Goal: Information Seeking & Learning: Learn about a topic

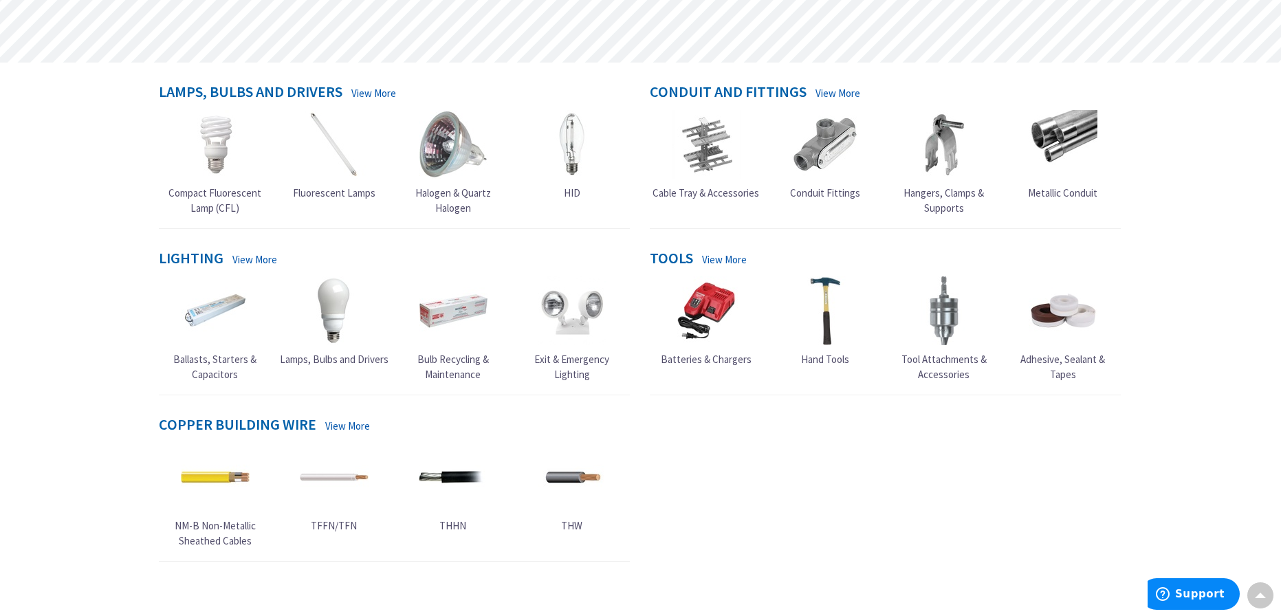
scroll to position [412, 0]
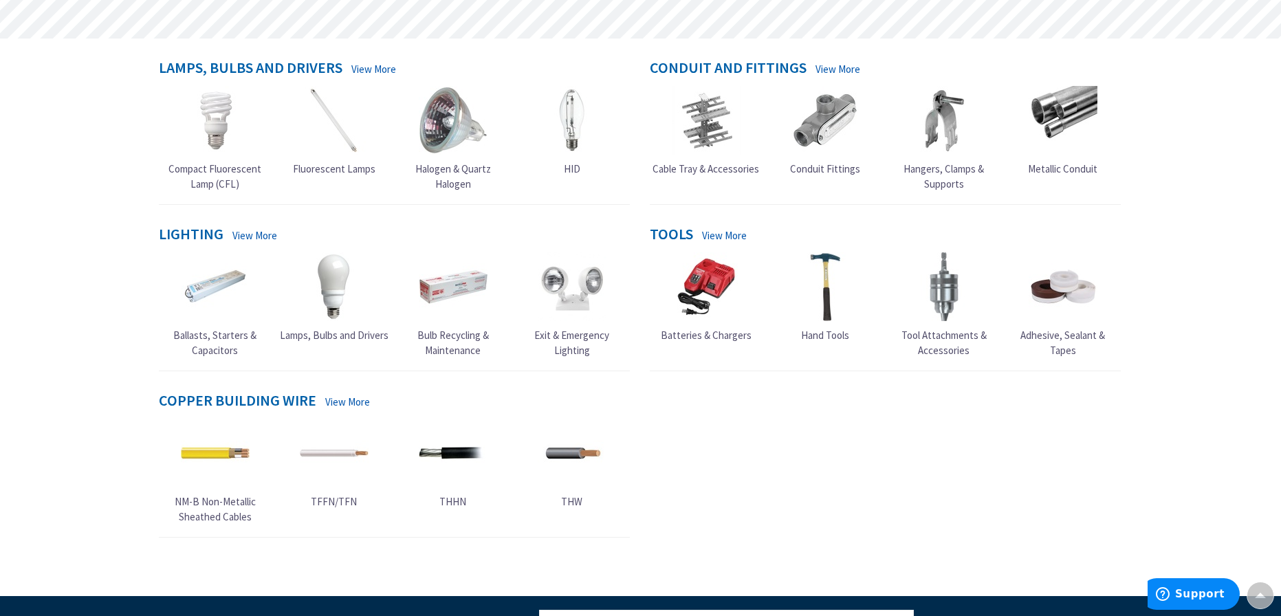
click at [352, 335] on span "Lamps, Bulbs and Drivers" at bounding box center [334, 335] width 109 height 13
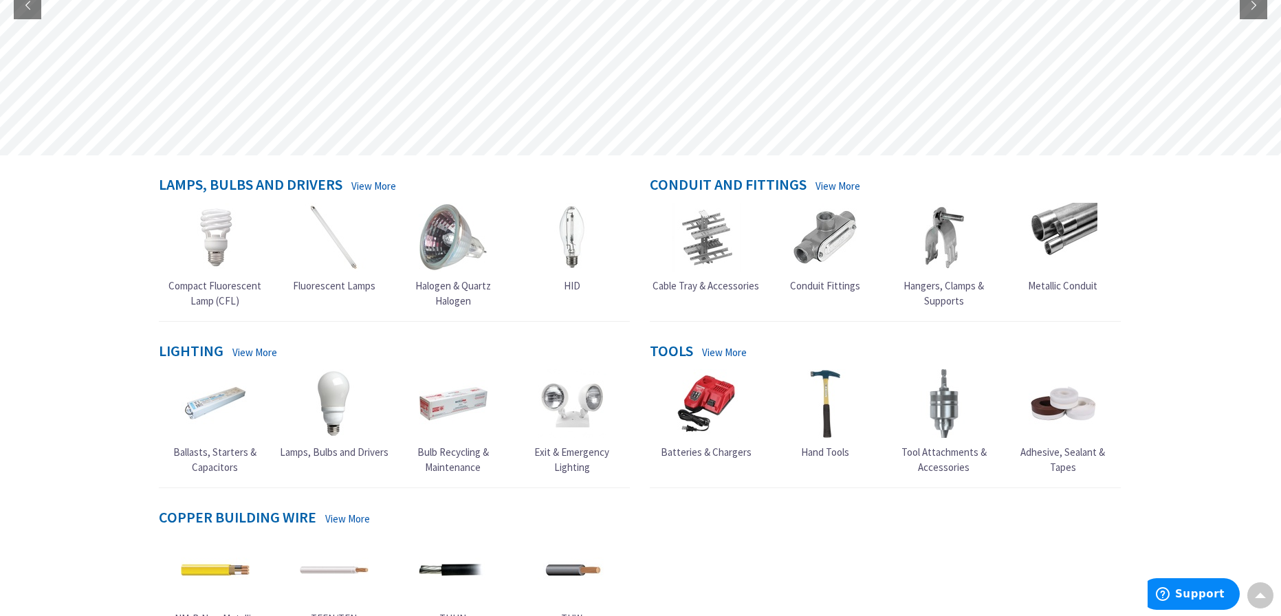
scroll to position [69, 0]
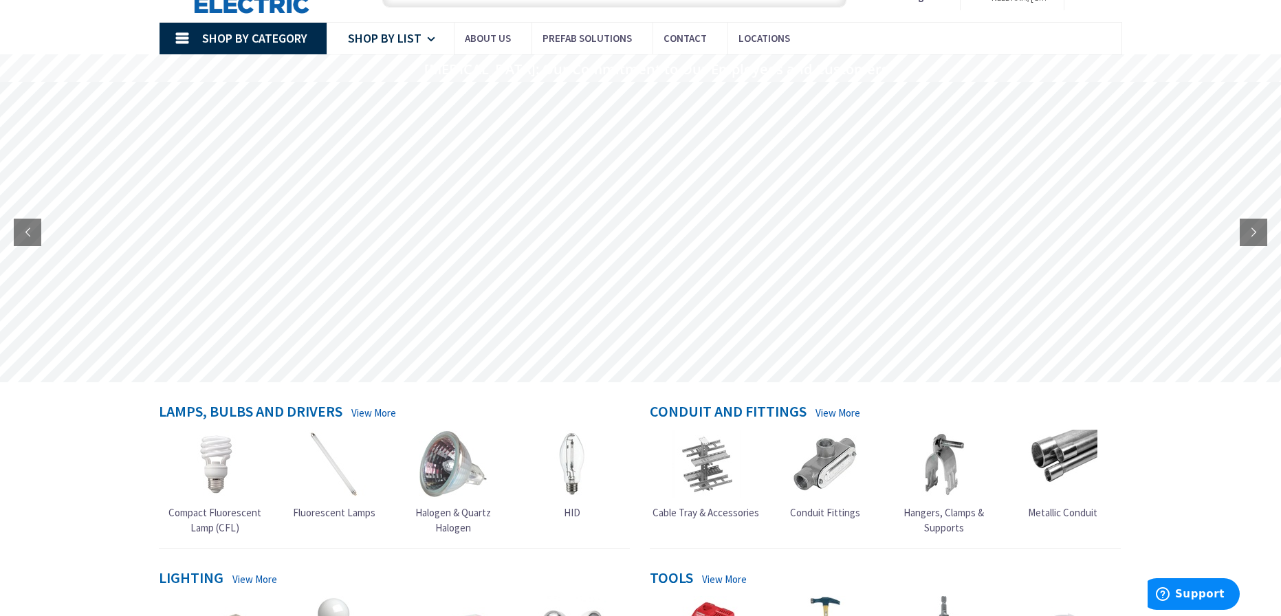
click at [423, 36] on link "Shop By List" at bounding box center [390, 39] width 127 height 32
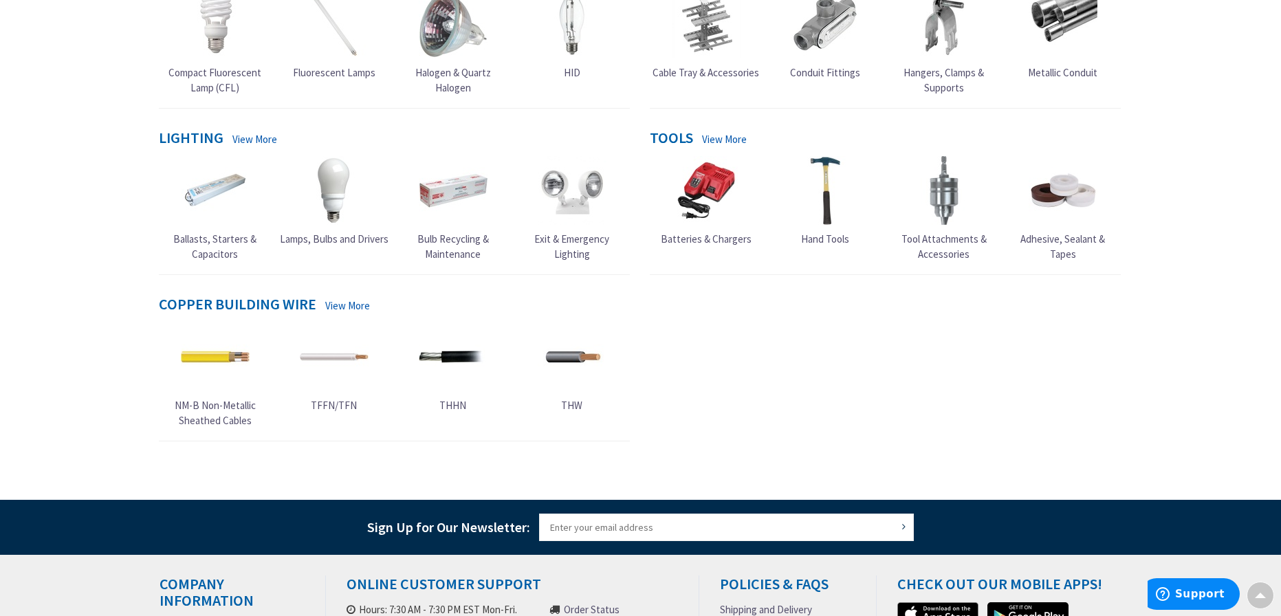
scroll to position [550, 0]
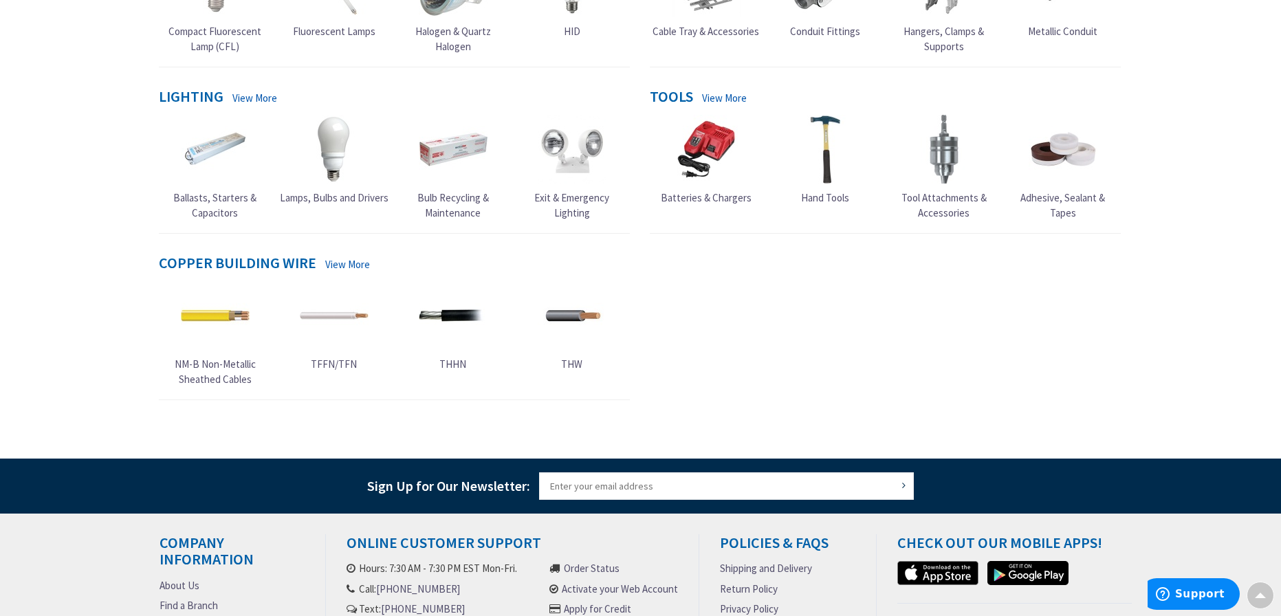
click at [261, 97] on link "View More" at bounding box center [254, 98] width 45 height 14
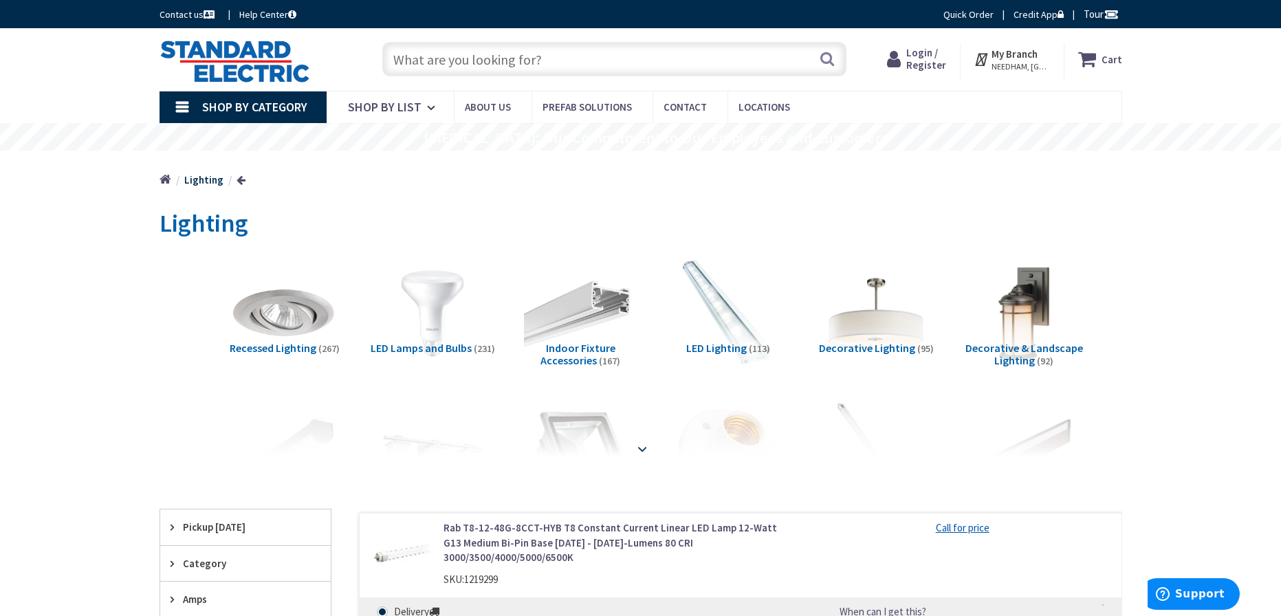
click at [642, 447] on strong at bounding box center [642, 448] width 16 height 15
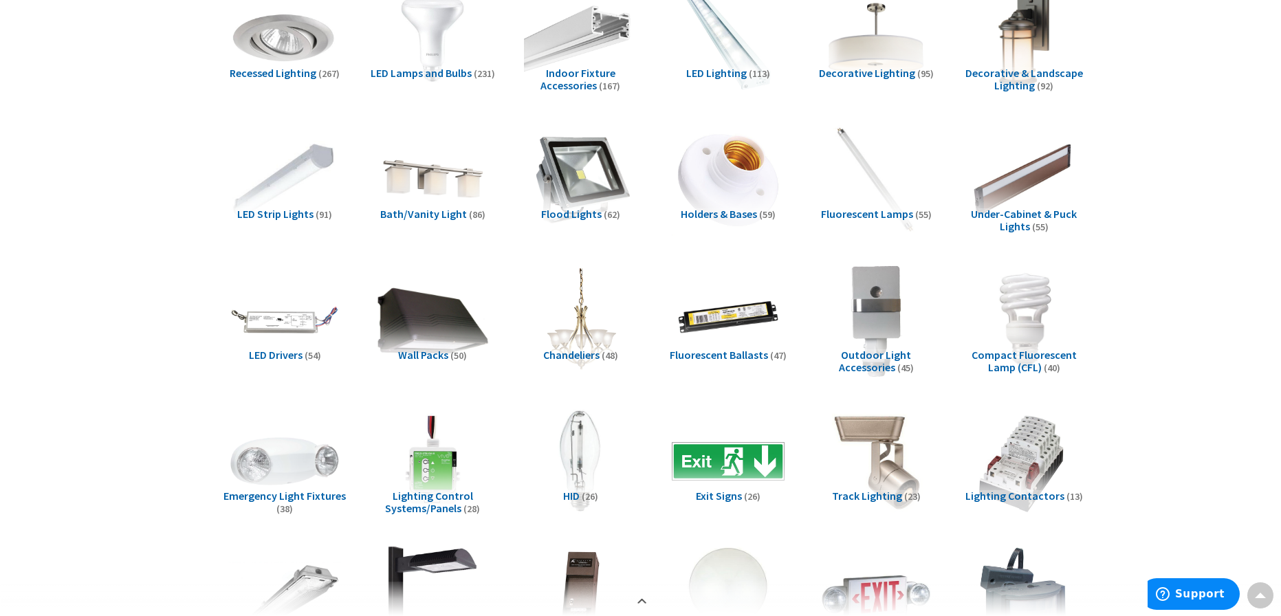
scroll to position [206, 0]
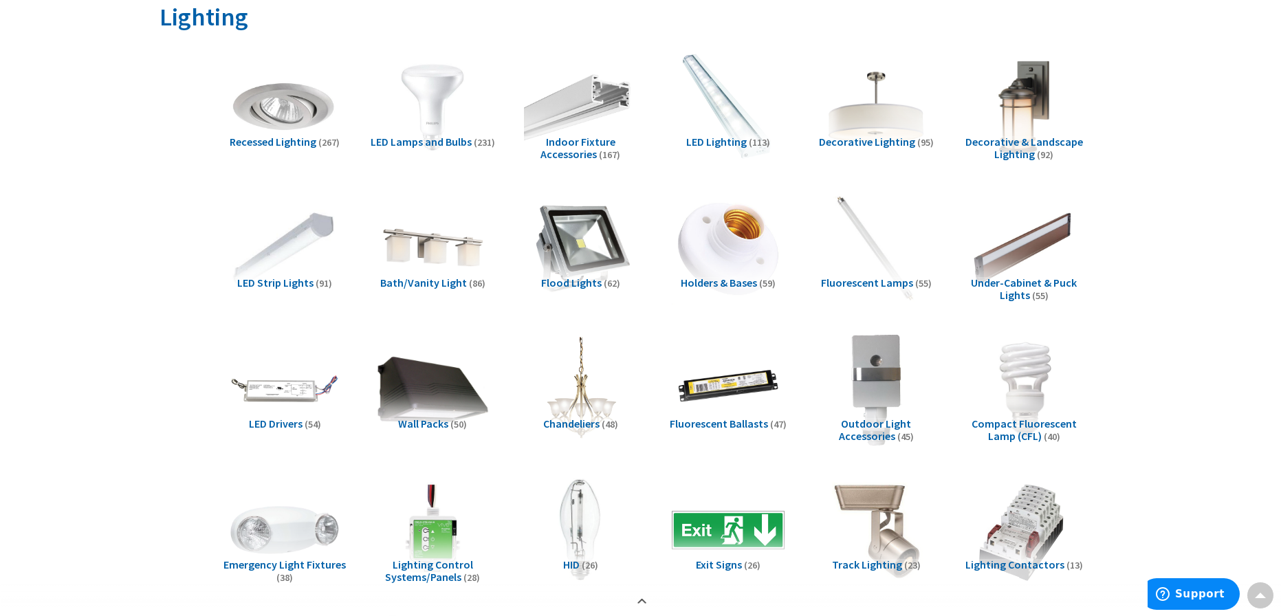
click at [727, 139] on span "LED Lighting" at bounding box center [716, 142] width 60 height 14
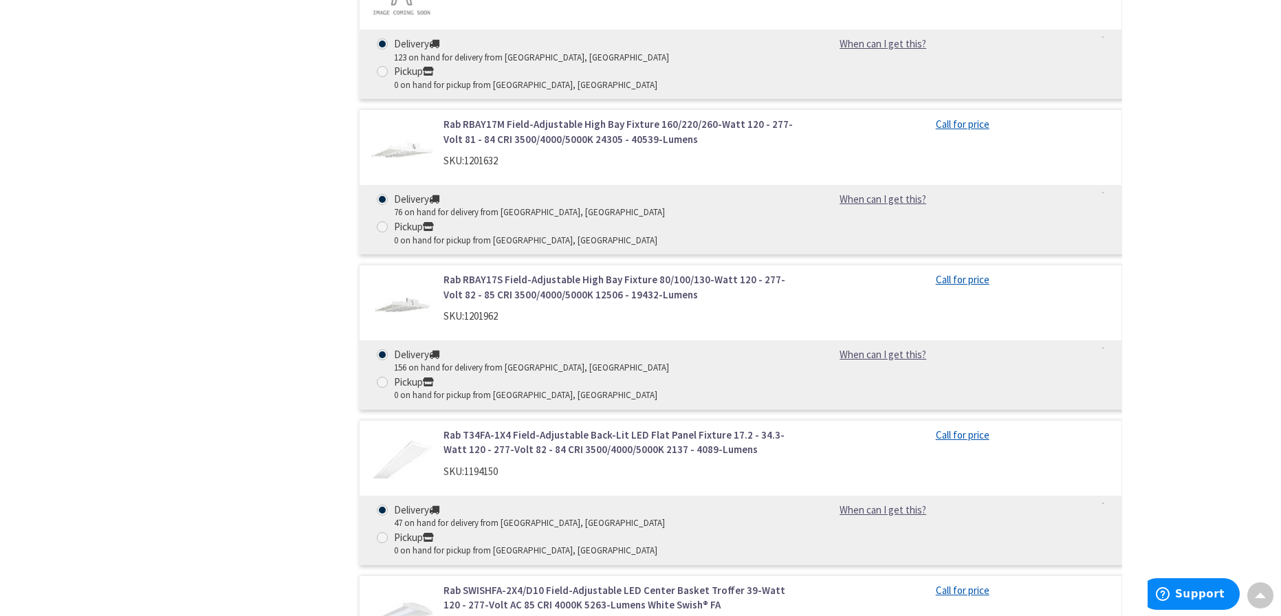
scroll to position [2171, 0]
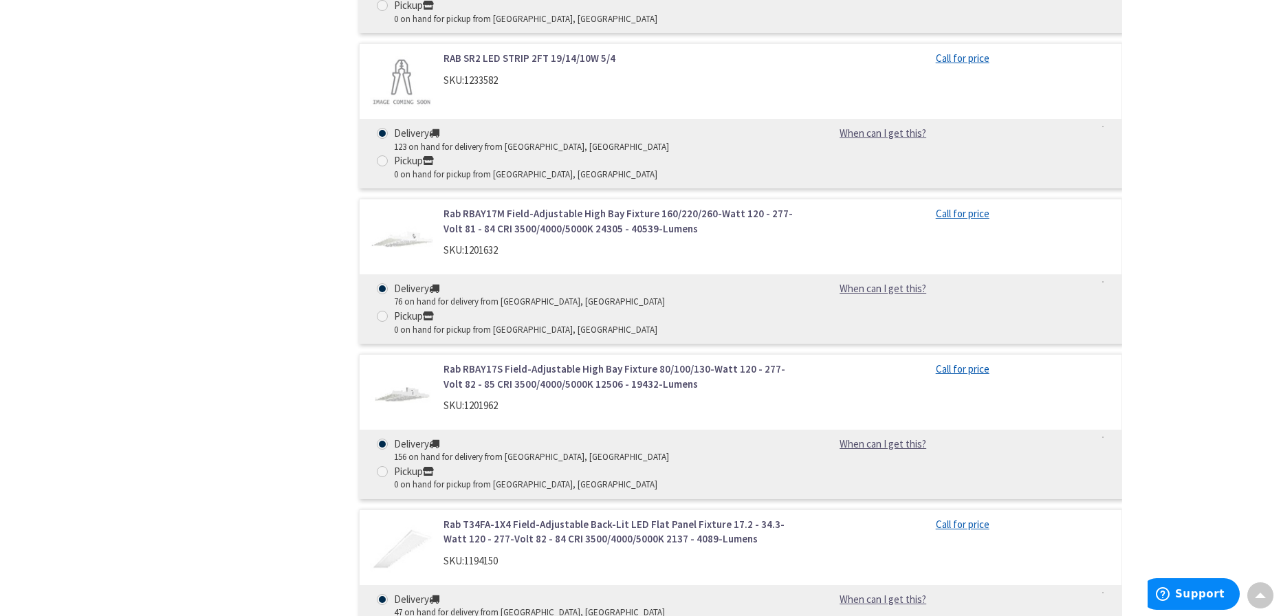
click at [556, 362] on link "Rab RBAY17S Field-Adjustable High Bay Fixture 80/100/130-Watt 120 - 277-Volt 82…" at bounding box center [618, 377] width 350 height 30
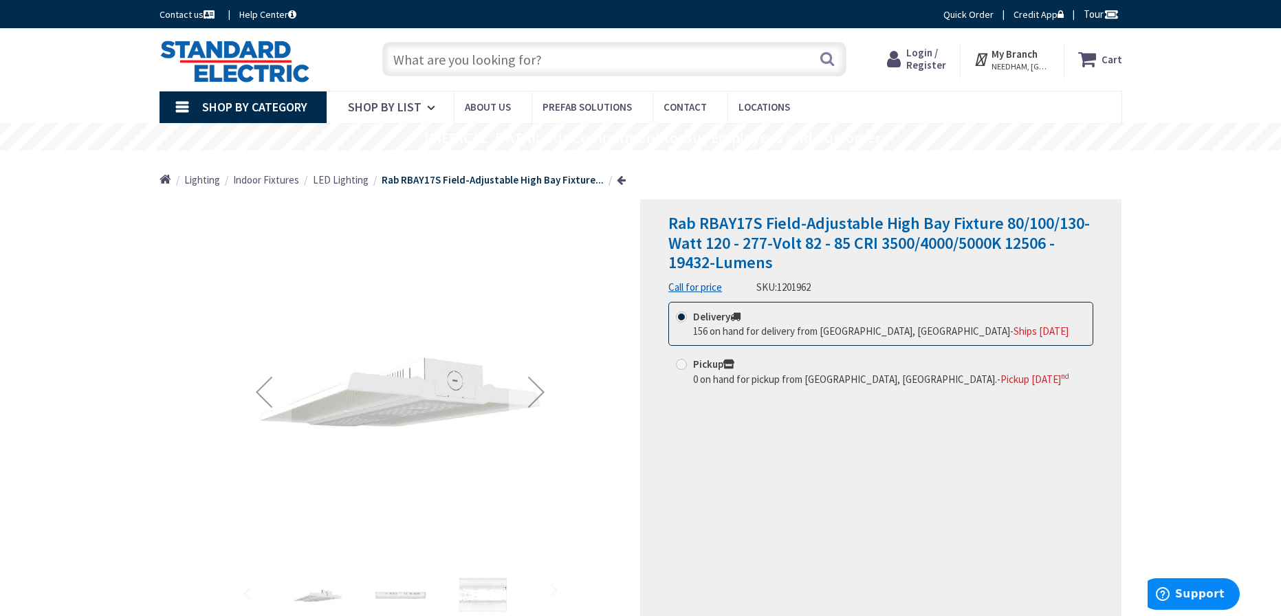
click at [538, 388] on div "Next" at bounding box center [536, 391] width 55 height 55
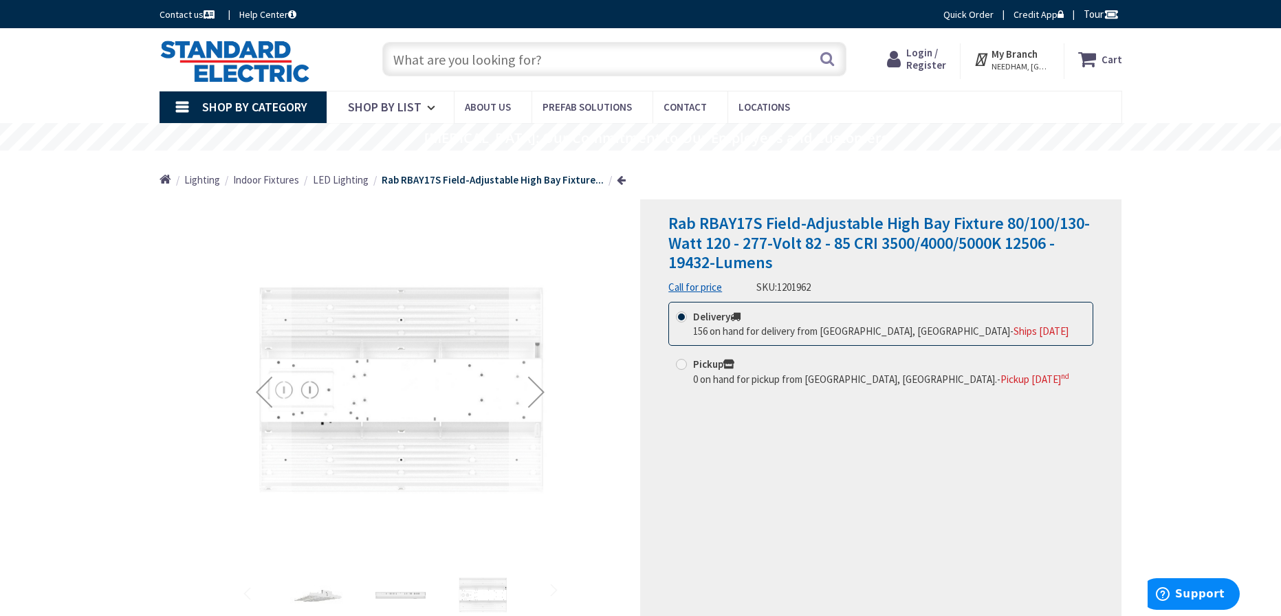
click at [538, 388] on div "Next" at bounding box center [536, 391] width 55 height 55
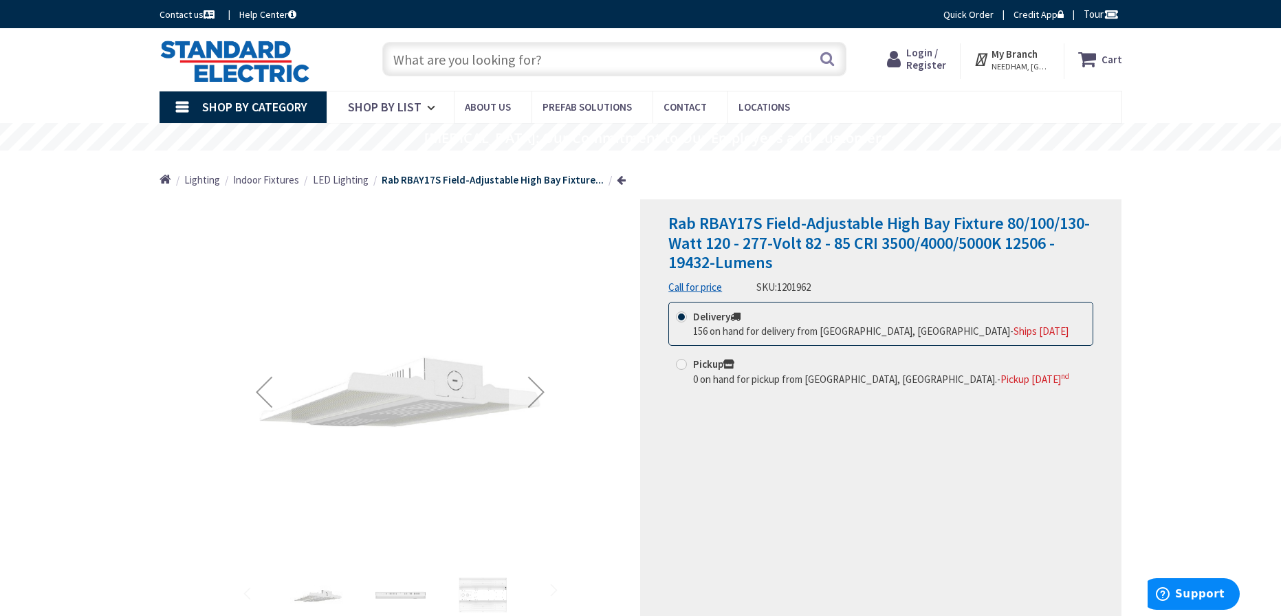
click at [538, 388] on div "Next" at bounding box center [536, 391] width 55 height 55
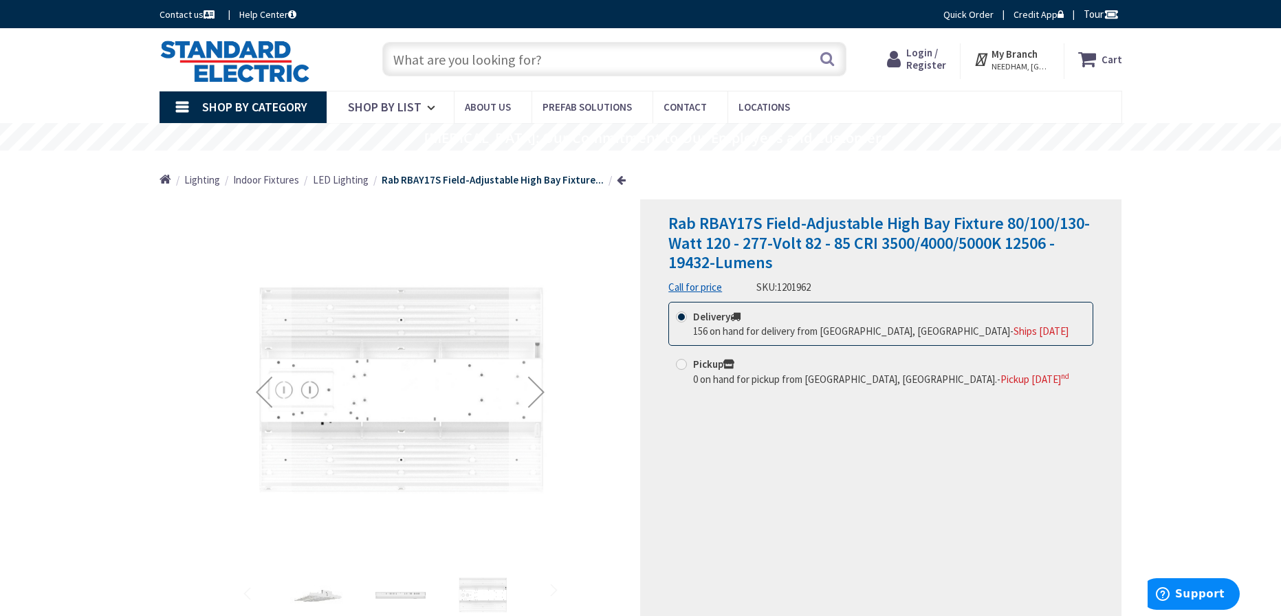
click at [538, 388] on div "Next" at bounding box center [536, 391] width 55 height 55
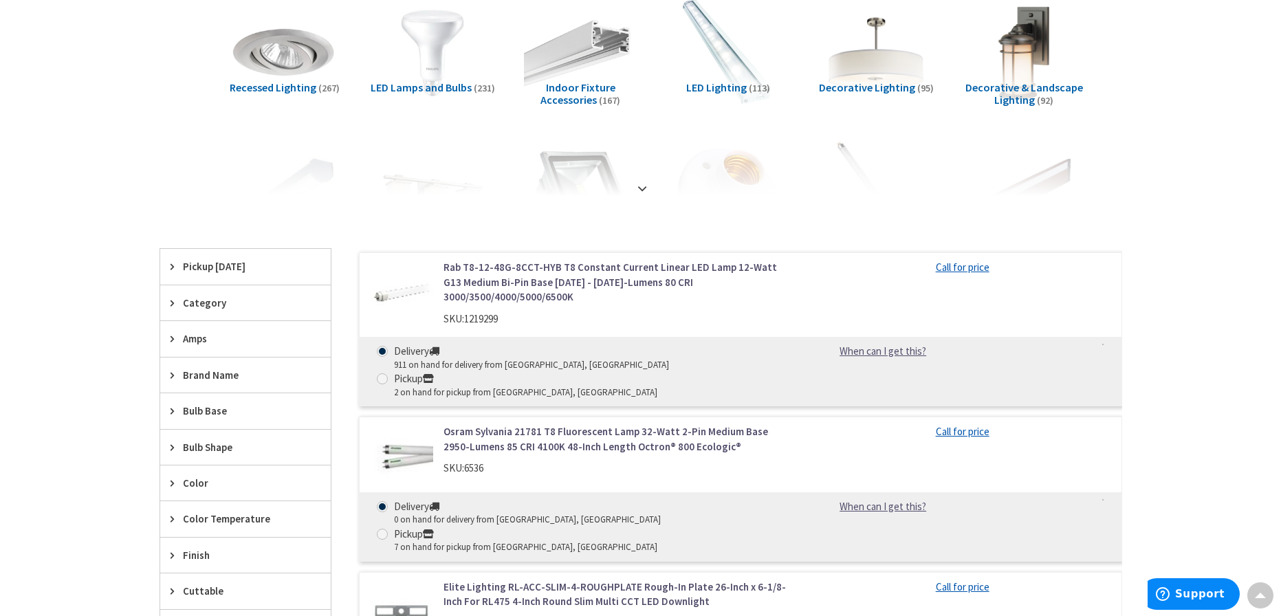
scroll to position [41, 0]
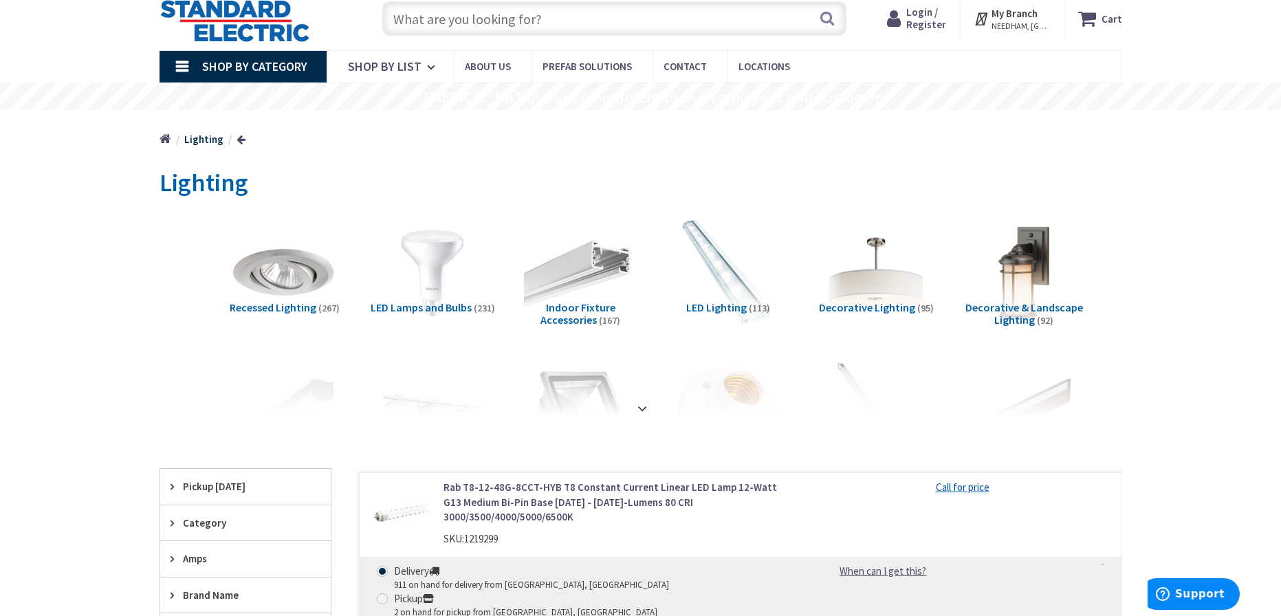
click at [731, 307] on span "LED Lighting" at bounding box center [716, 307] width 60 height 14
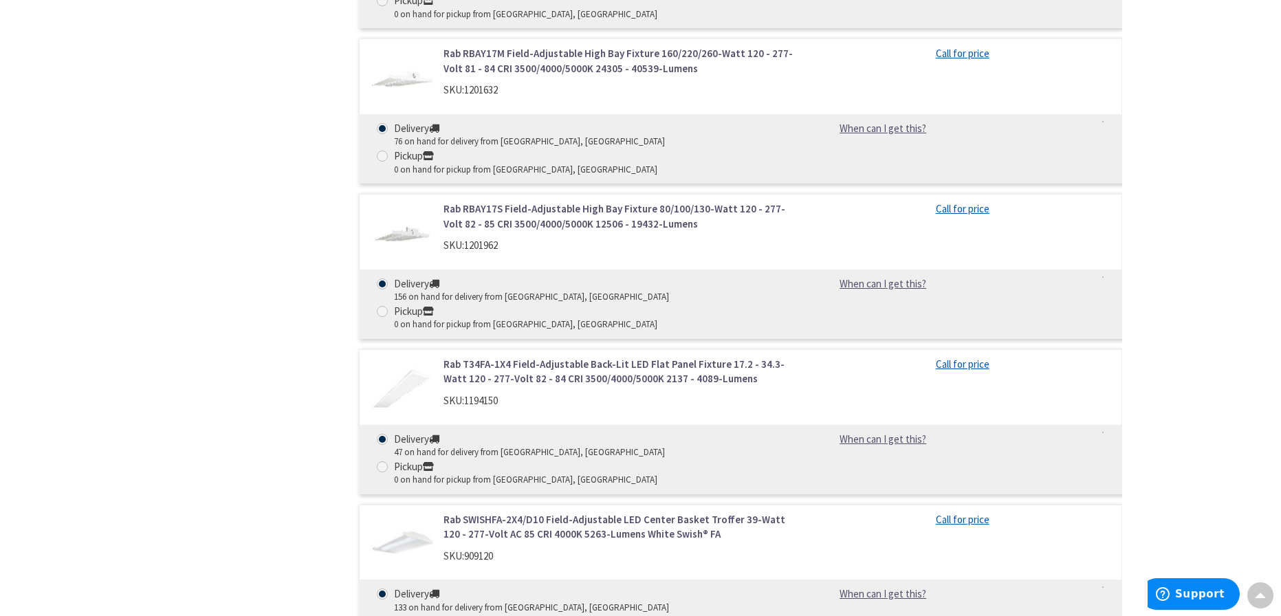
scroll to position [1171, 0]
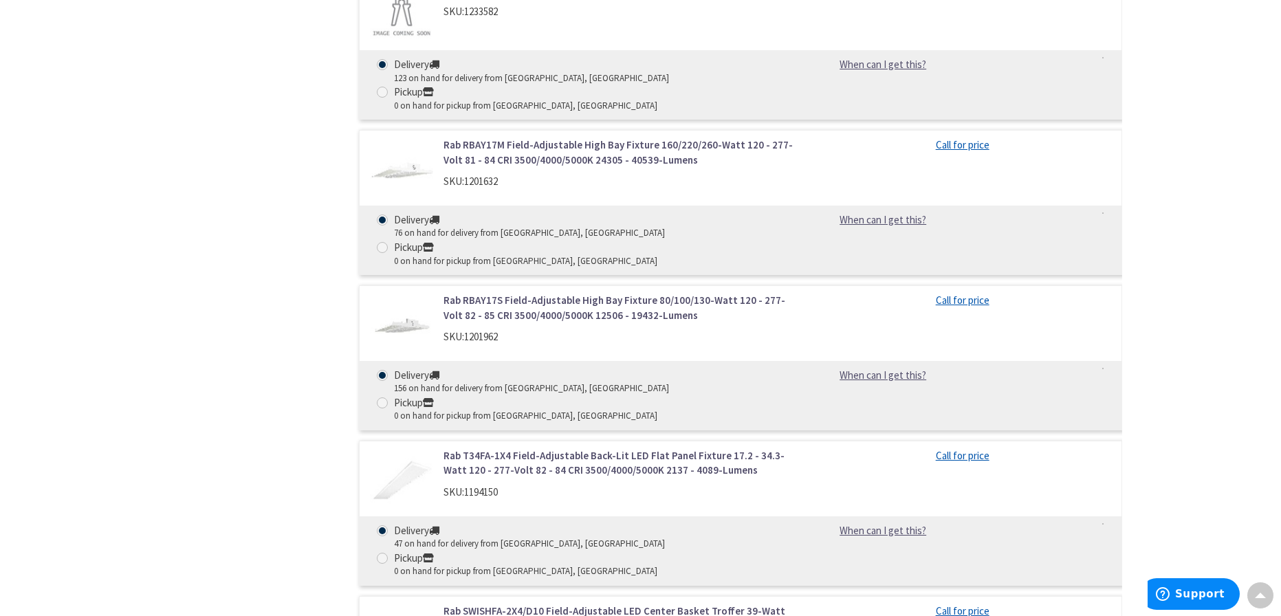
click at [582, 604] on link "Rab SWISHFA-2X4/D10 Field-Adjustable LED Center Basket Troffer 39-Watt 120 - 27…" at bounding box center [618, 619] width 350 height 30
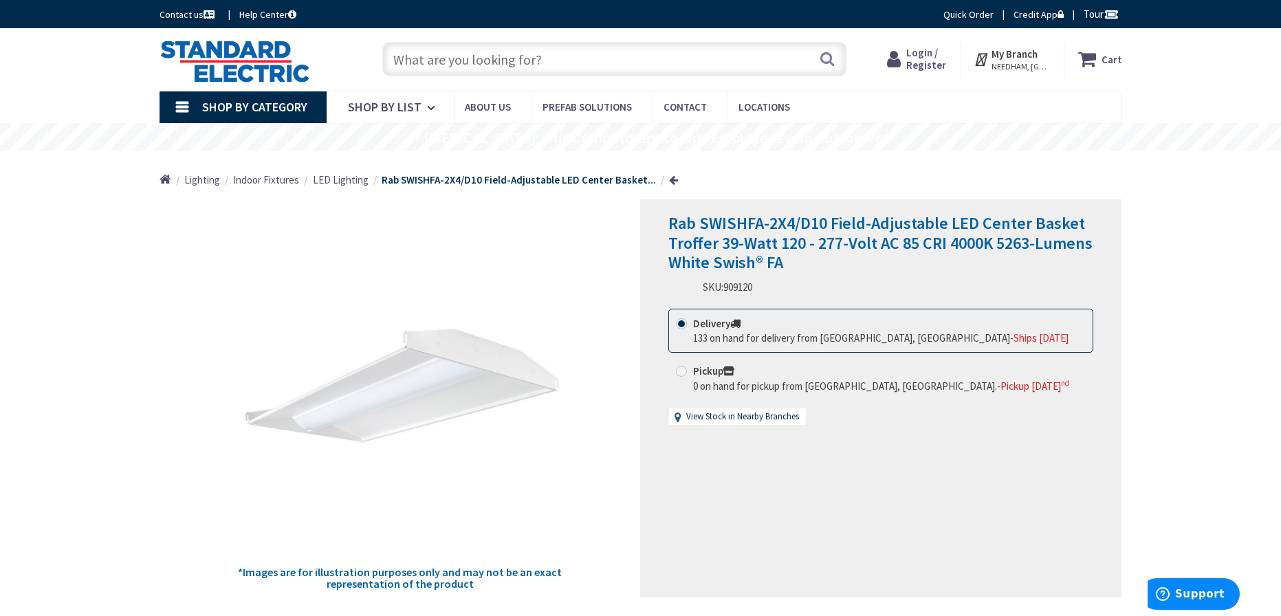
scroll to position [69, 0]
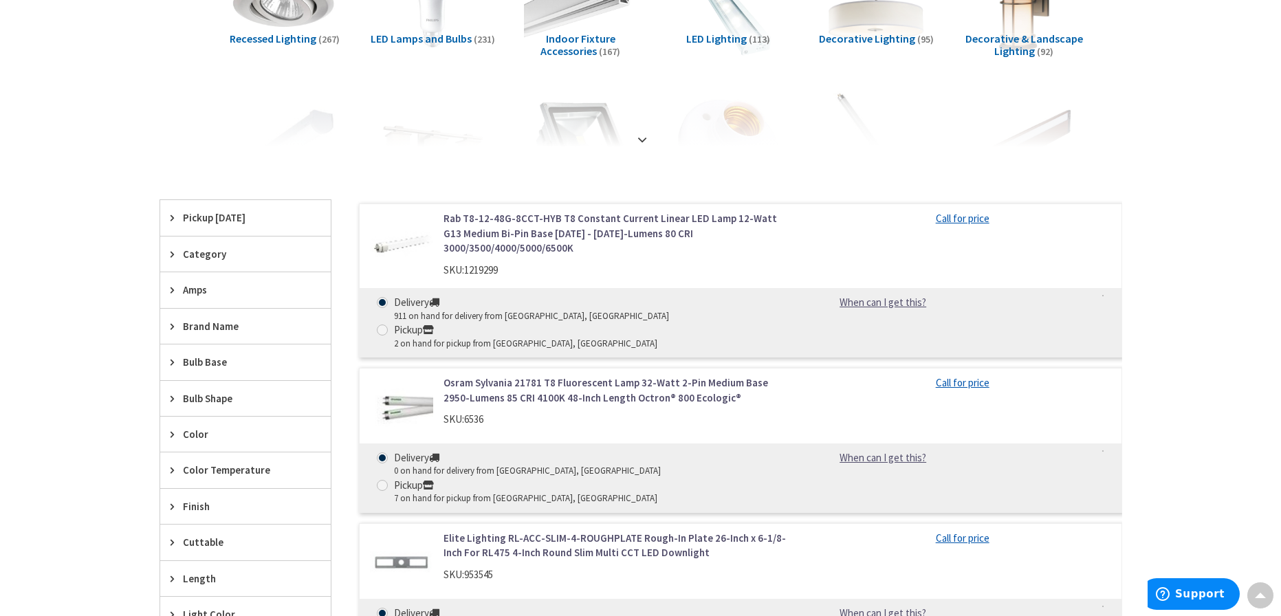
scroll to position [41, 0]
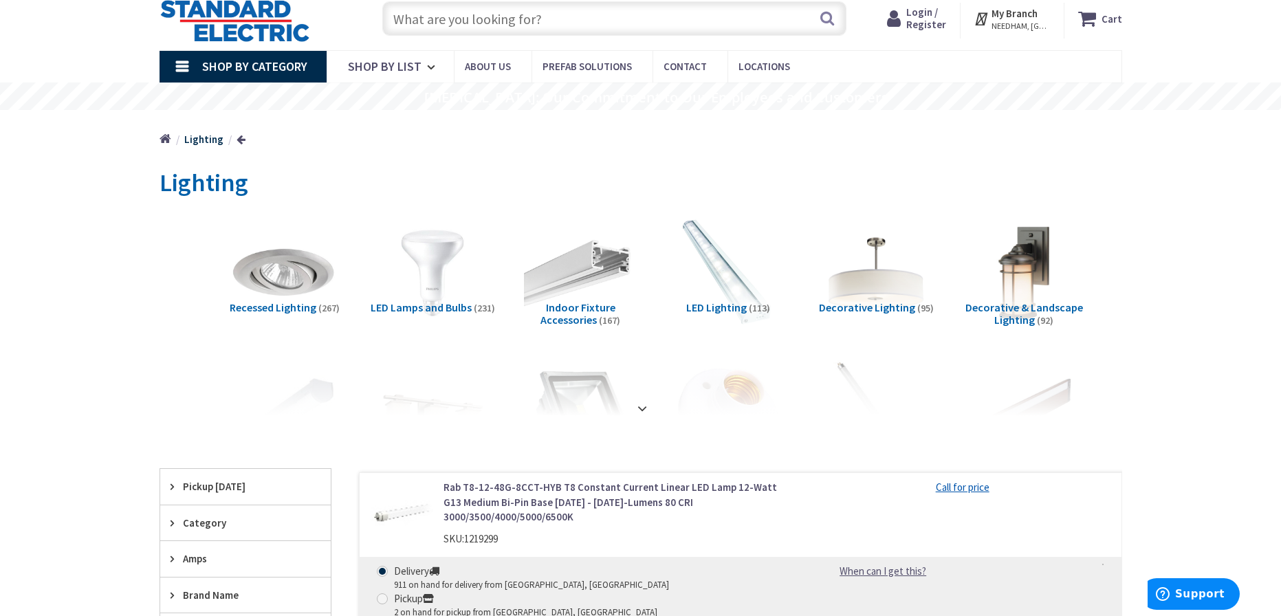
click at [738, 307] on span "LED Lighting" at bounding box center [716, 307] width 60 height 14
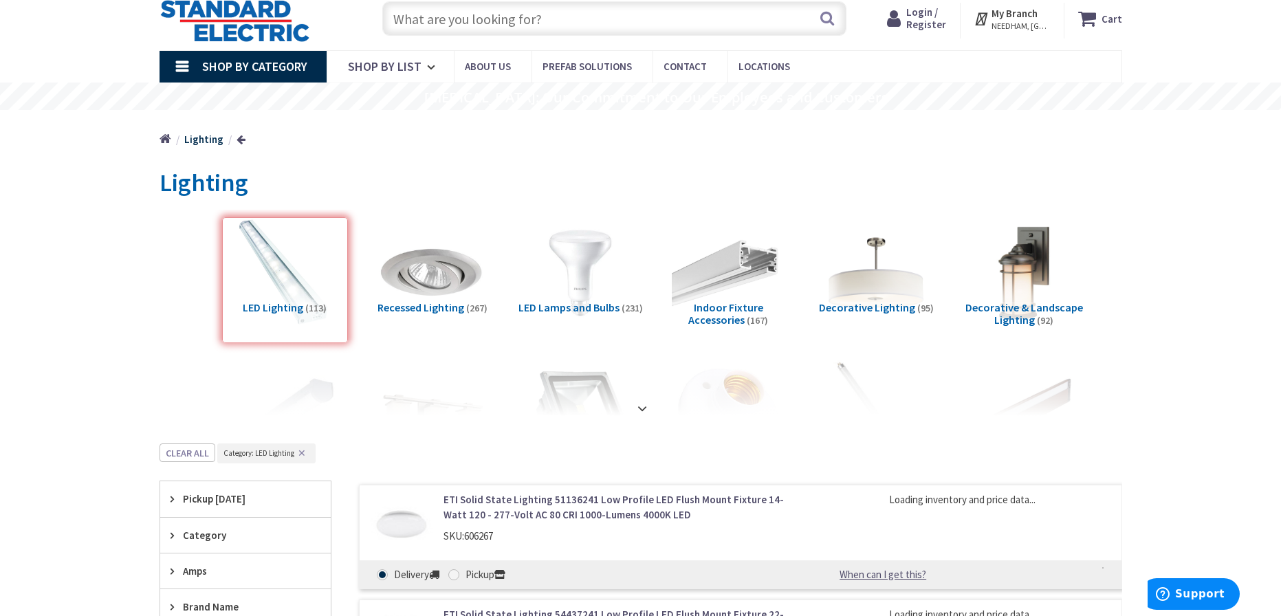
scroll to position [484, 0]
